Goal: Contribute content

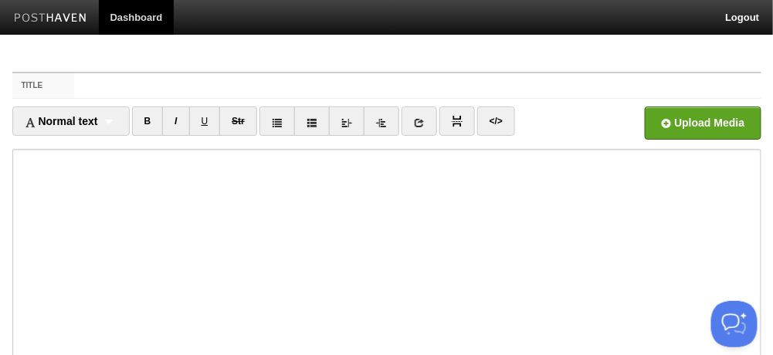
click at [144, 15] on link "Dashboard" at bounding box center [137, 17] width 76 height 35
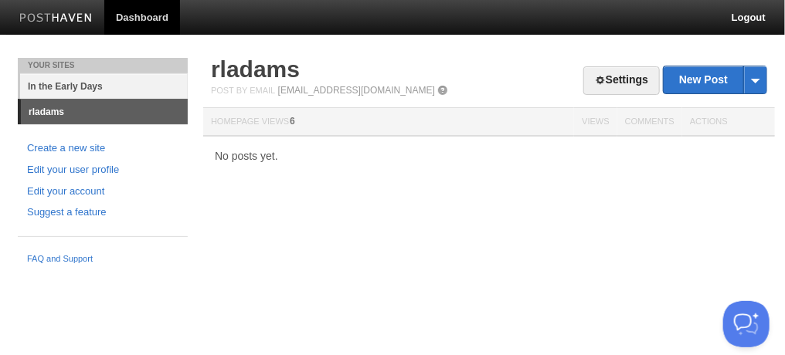
click at [111, 86] on link "In the Early Days" at bounding box center [104, 85] width 168 height 25
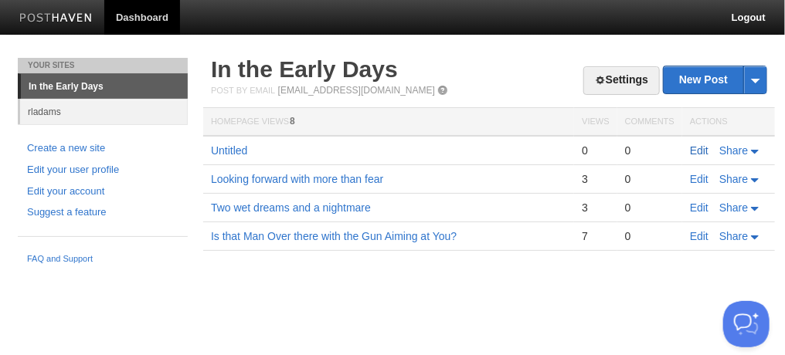
click at [701, 147] on link "Edit" at bounding box center [699, 150] width 19 height 12
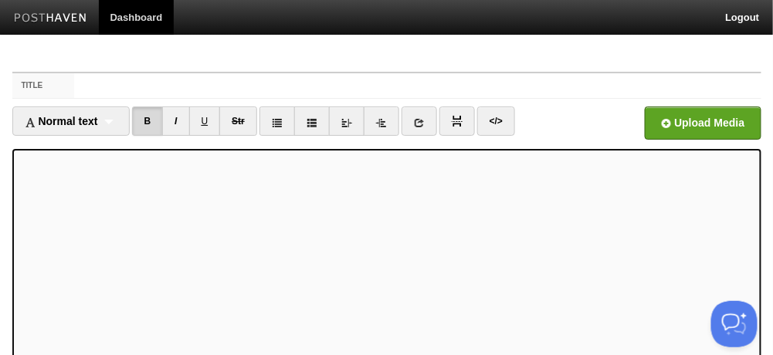
scroll to position [295, 0]
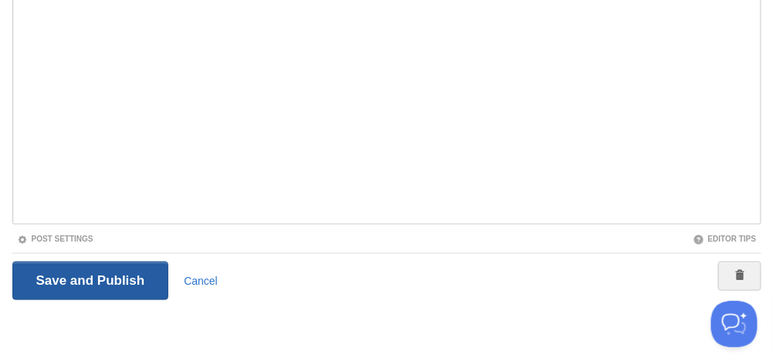
click at [130, 269] on input "Save and Publish" at bounding box center [90, 281] width 157 height 39
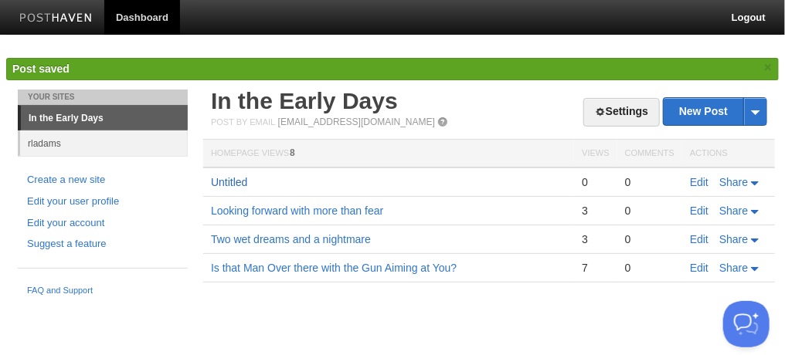
click at [235, 182] on link "Untitled" at bounding box center [229, 182] width 36 height 12
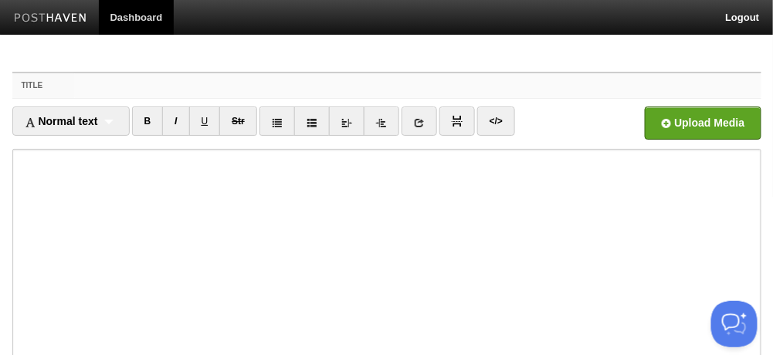
click at [76, 78] on input "Title" at bounding box center [417, 85] width 687 height 25
paste input ""The Greatest Threat to the "Arab World""
type input ""The Greatest Threat to the "Arab World""
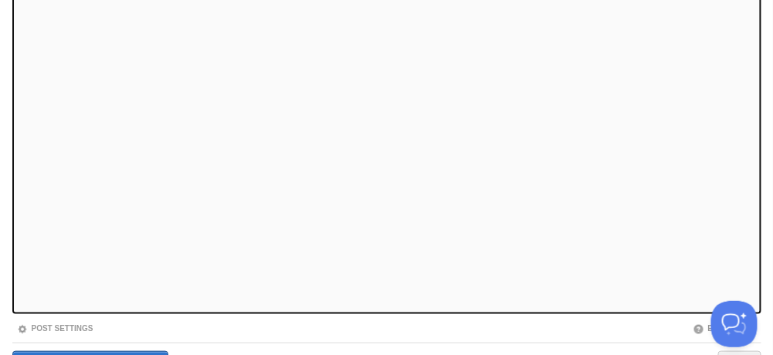
scroll to position [295, 0]
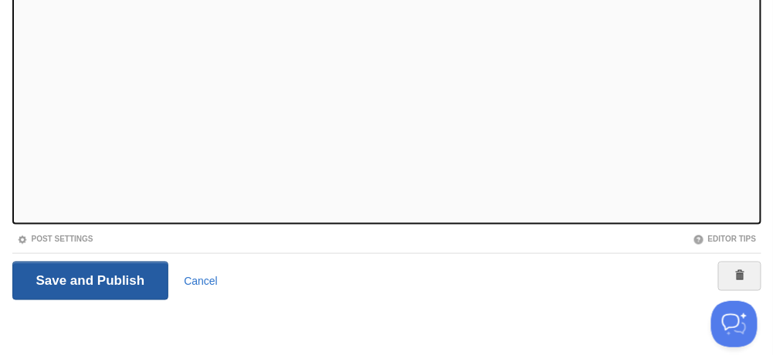
click at [99, 270] on input "Save and Publish" at bounding box center [90, 281] width 157 height 39
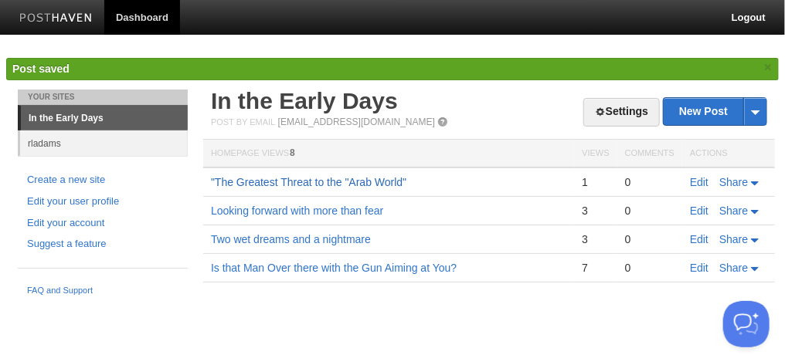
click at [327, 185] on link ""The Greatest Threat to the "Arab World"" at bounding box center [308, 182] width 195 height 12
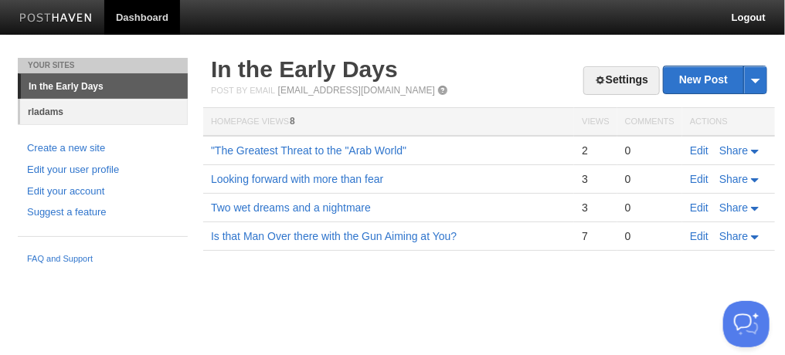
drag, startPoint x: 54, startPoint y: 106, endPoint x: 63, endPoint y: 106, distance: 8.5
click at [54, 106] on link "rladams" at bounding box center [104, 111] width 168 height 25
